Goal: Task Accomplishment & Management: Use online tool/utility

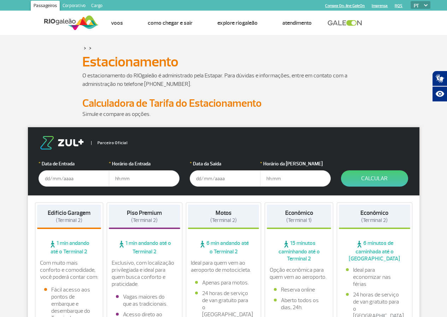
click at [45, 179] on input "text" at bounding box center [73, 178] width 71 height 16
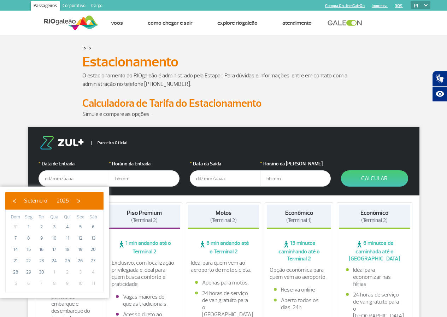
click at [262, 44] on div "> >" at bounding box center [223, 48] width 282 height 8
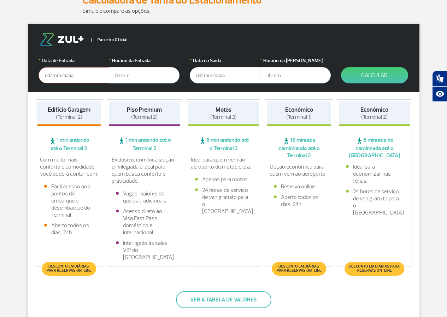
scroll to position [106, 0]
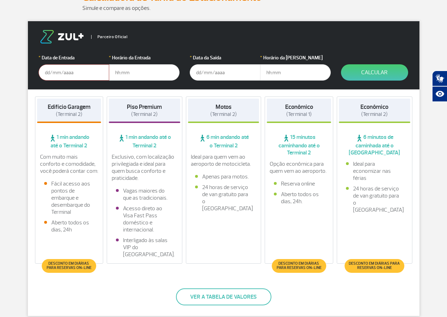
click at [46, 72] on input "text" at bounding box center [73, 72] width 71 height 16
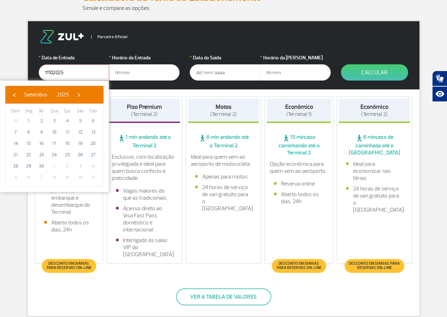
click at [341, 64] on button "Calcular" at bounding box center [374, 72] width 67 height 16
type input "[DATE]"
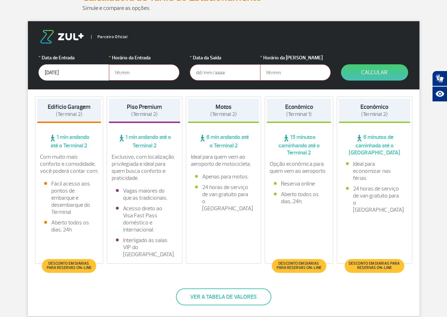
click at [113, 73] on input "text" at bounding box center [144, 72] width 71 height 16
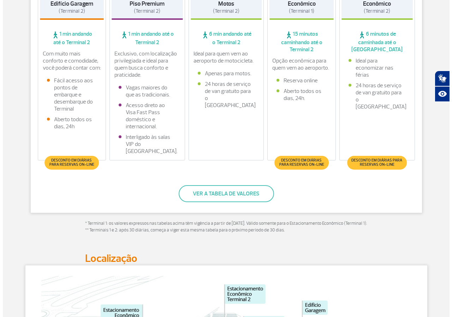
scroll to position [212, 0]
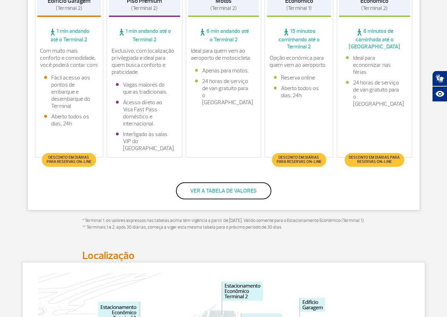
click at [216, 192] on button "Ver a tabela de valores" at bounding box center [223, 190] width 95 height 17
